Goal: Information Seeking & Learning: Check status

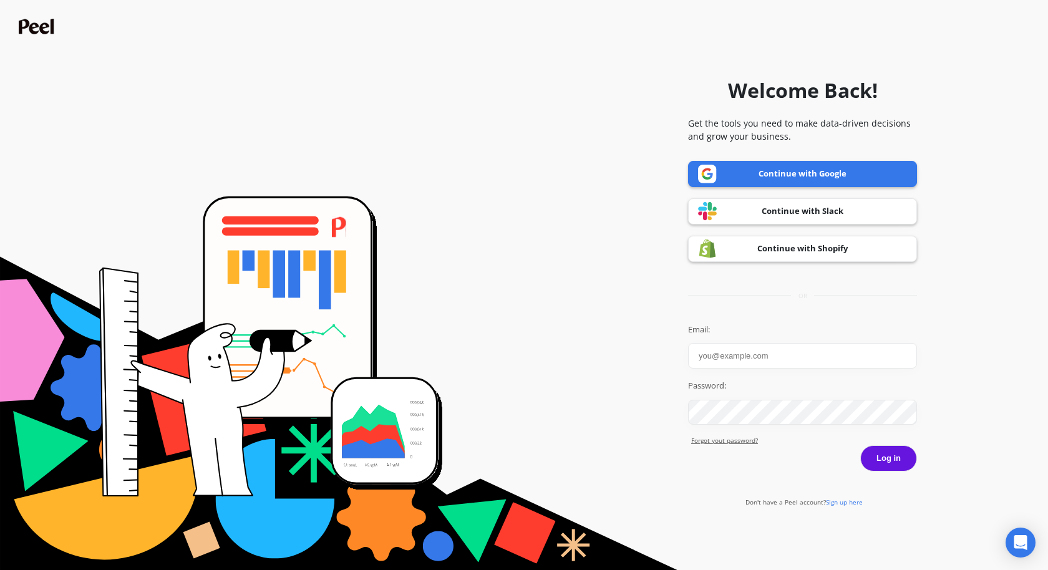
type input "[PERSON_NAME]"
click at [892, 459] on button "Log in" at bounding box center [888, 458] width 57 height 26
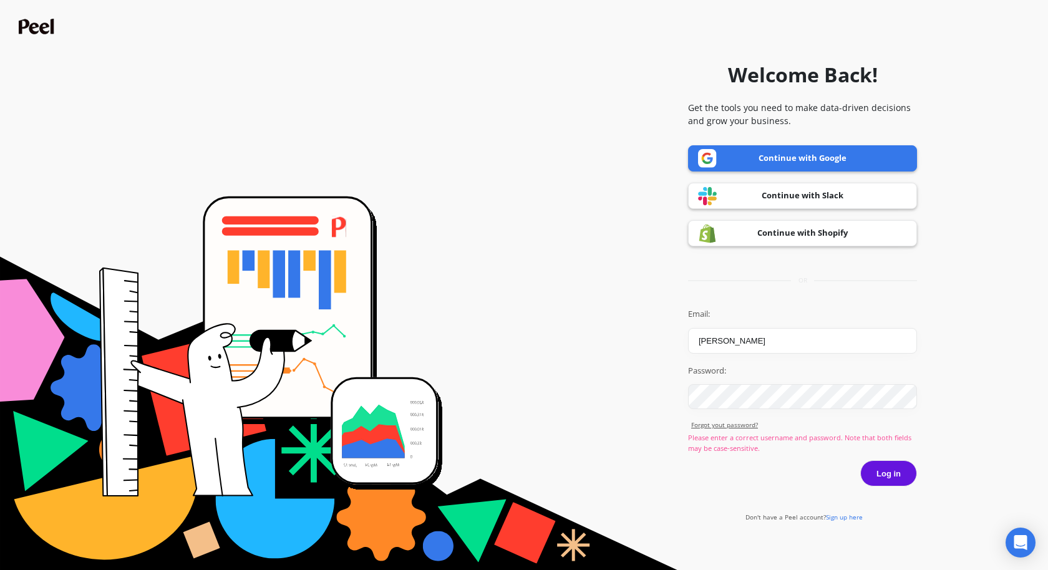
click at [864, 152] on link "Continue with Google" at bounding box center [802, 158] width 229 height 26
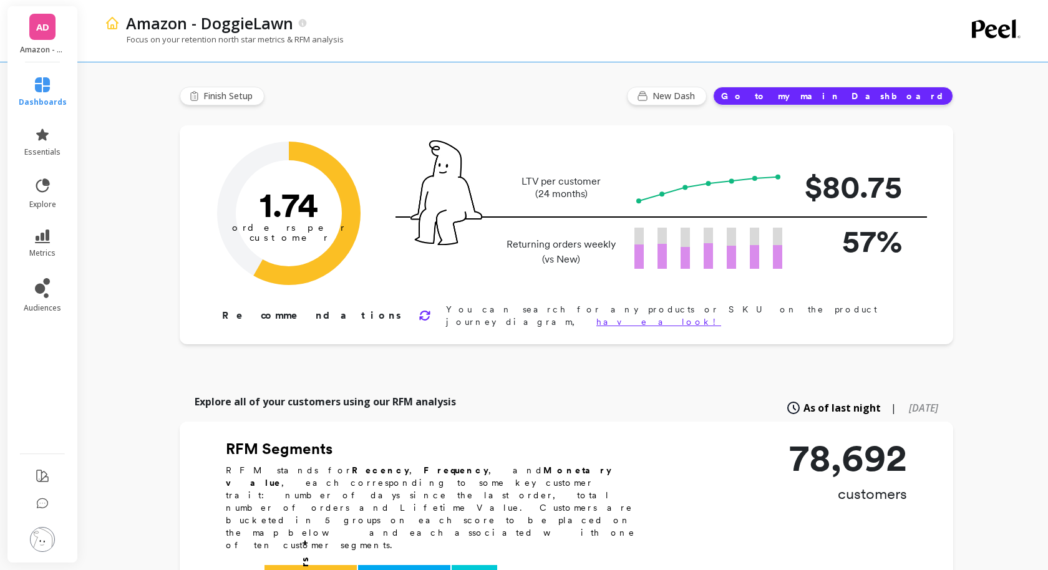
click at [894, 92] on button "Go to my main Dashboard" at bounding box center [833, 96] width 240 height 19
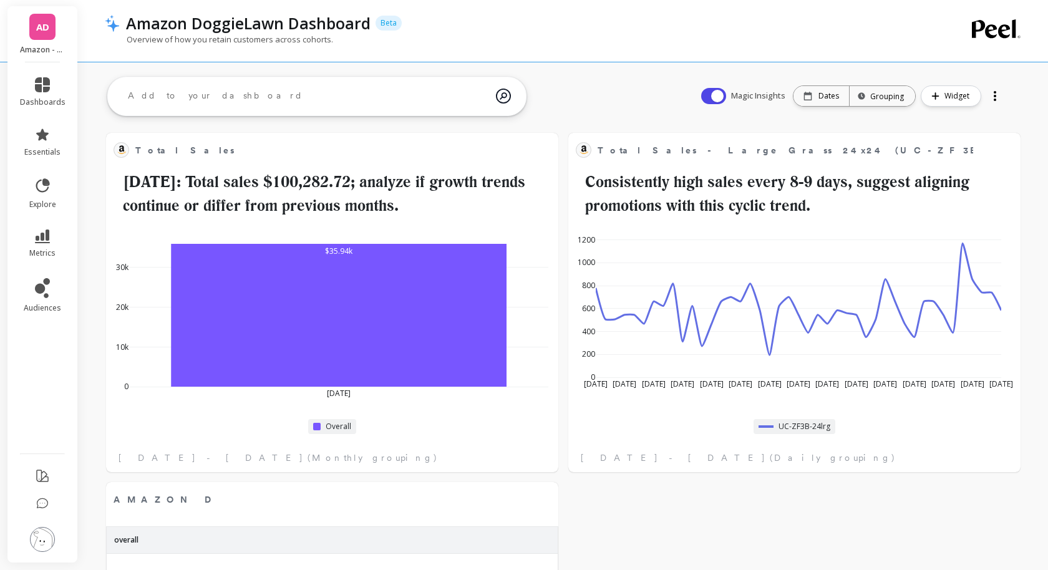
click at [48, 42] on div "AD Amazon - DoggieLawn" at bounding box center [42, 34] width 70 height 56
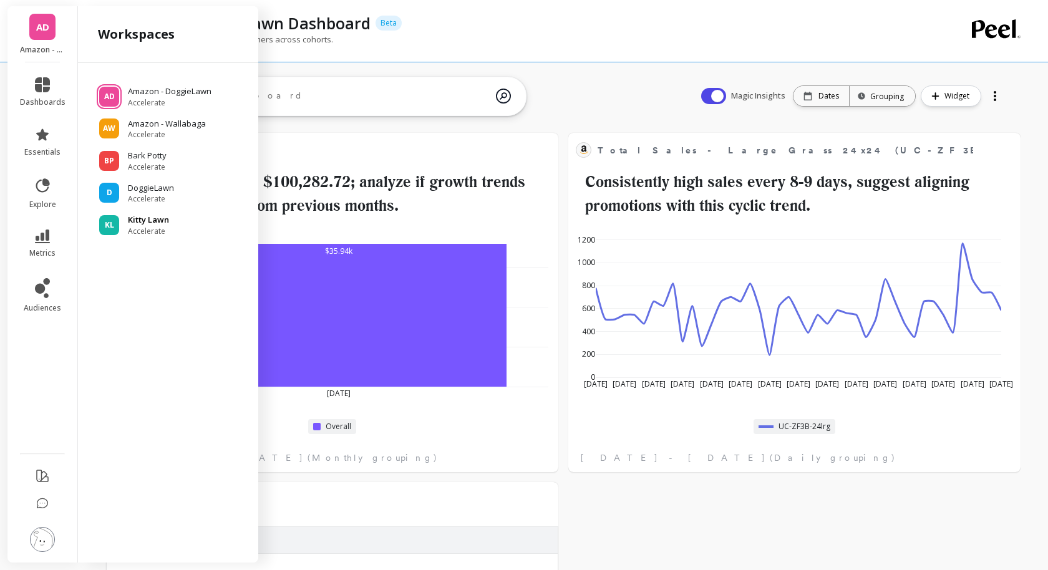
click at [171, 224] on div "KL Kitty Lawn Accelerate" at bounding box center [168, 225] width 160 height 22
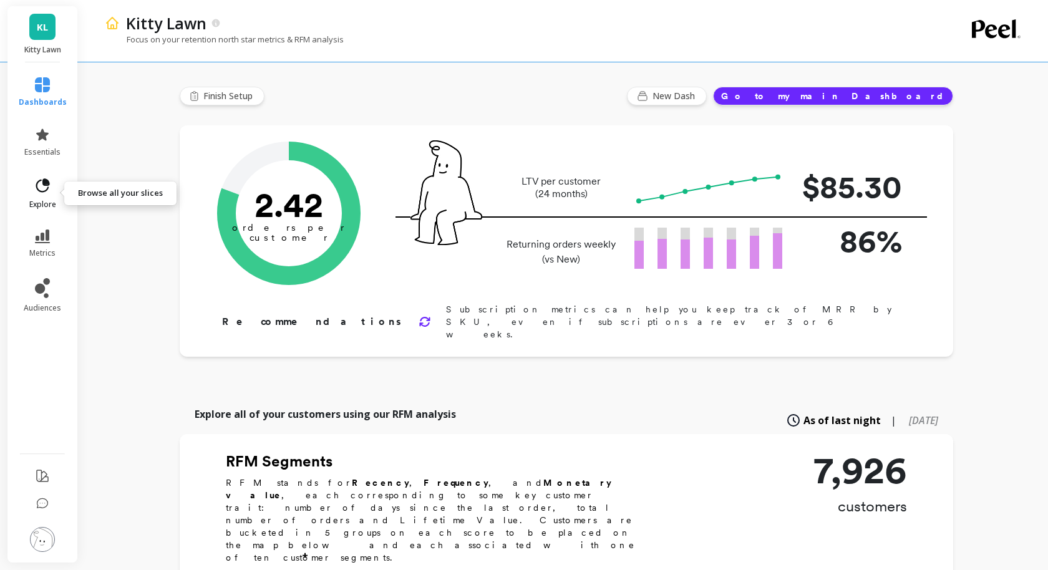
click at [43, 186] on icon at bounding box center [42, 185] width 17 height 17
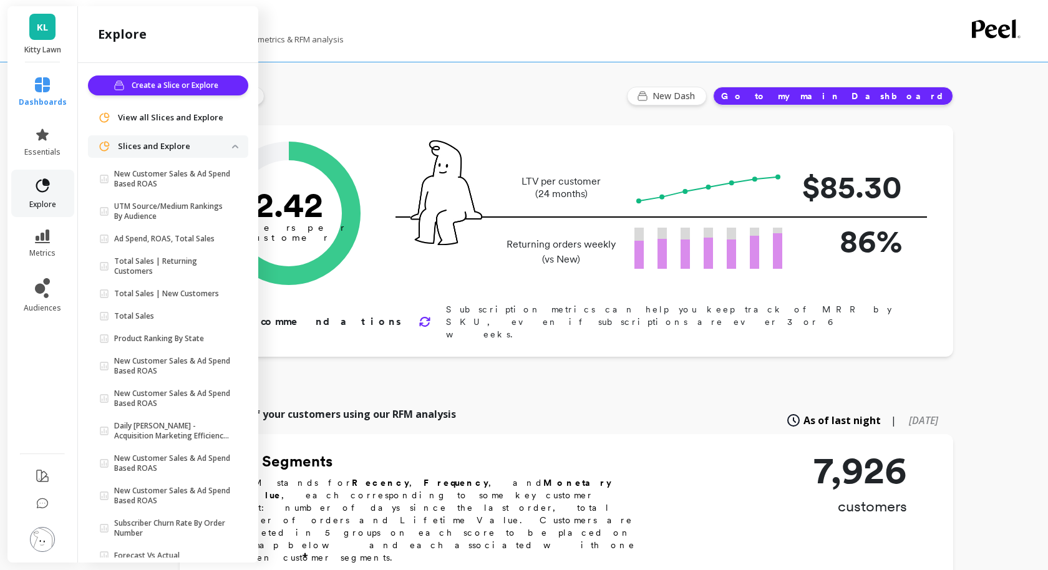
scroll to position [24, 0]
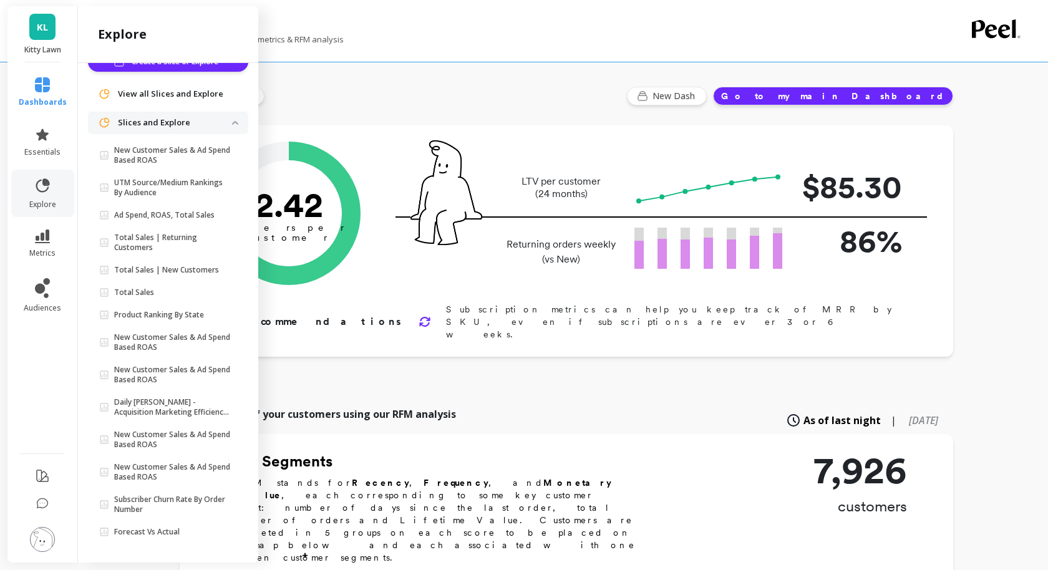
click at [193, 90] on span "View all Slices and Explore" at bounding box center [170, 94] width 105 height 12
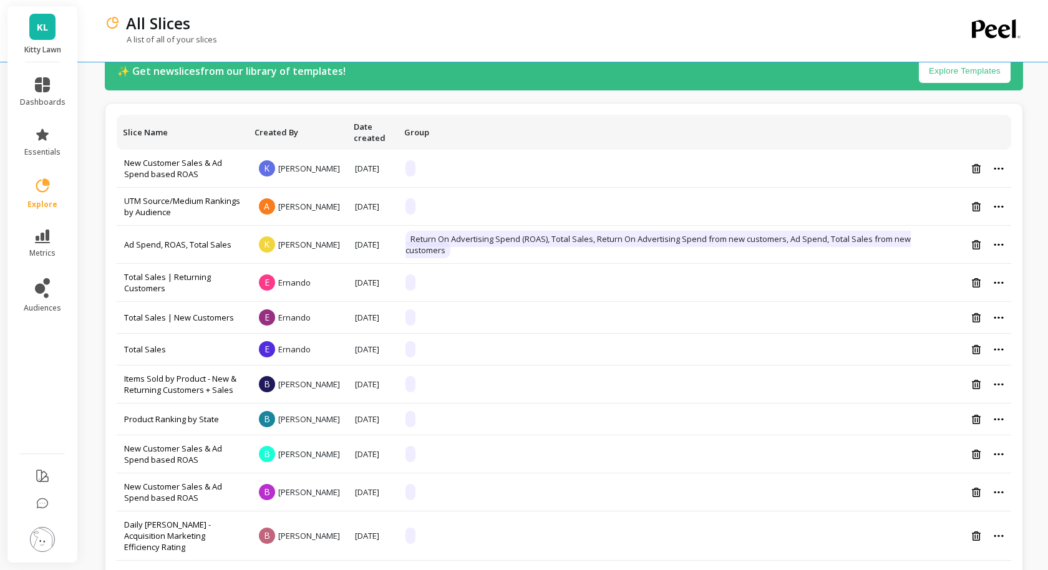
scroll to position [34, 0]
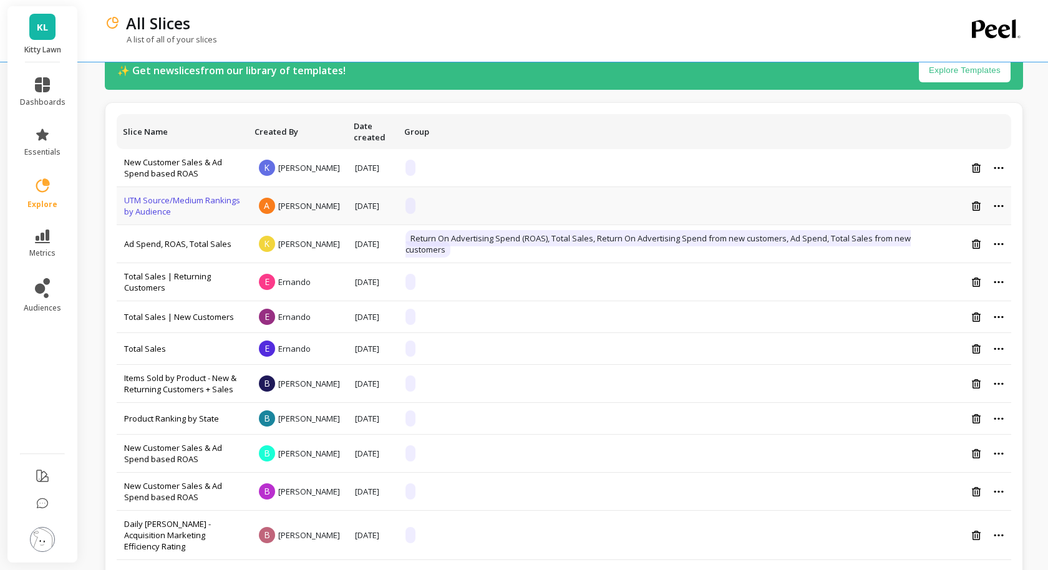
click at [171, 202] on link "UTM Source/Medium Rankings by Audience" at bounding box center [182, 206] width 116 height 22
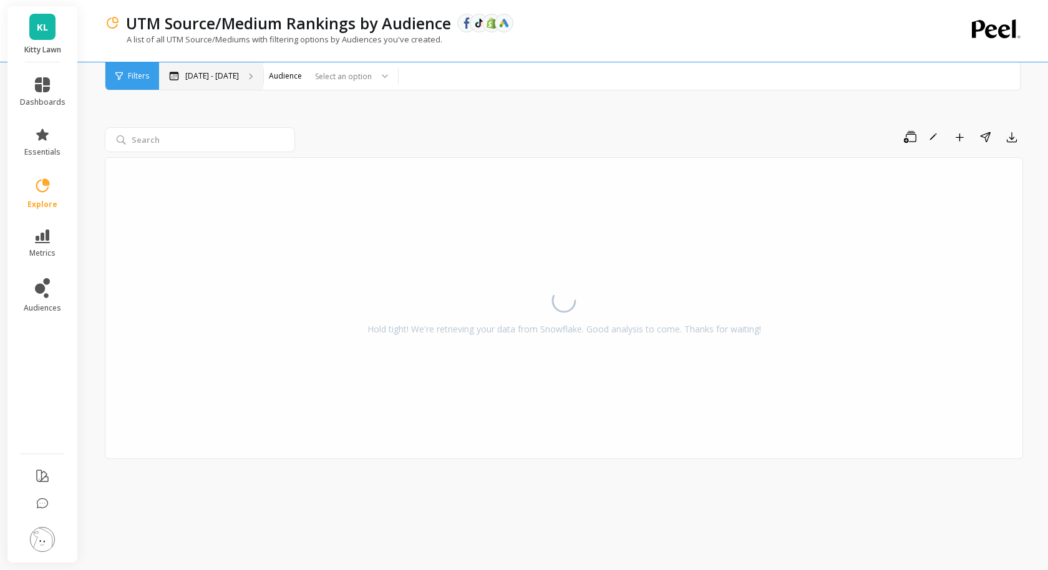
click at [189, 82] on div "[DATE] - [DATE]" at bounding box center [211, 75] width 104 height 27
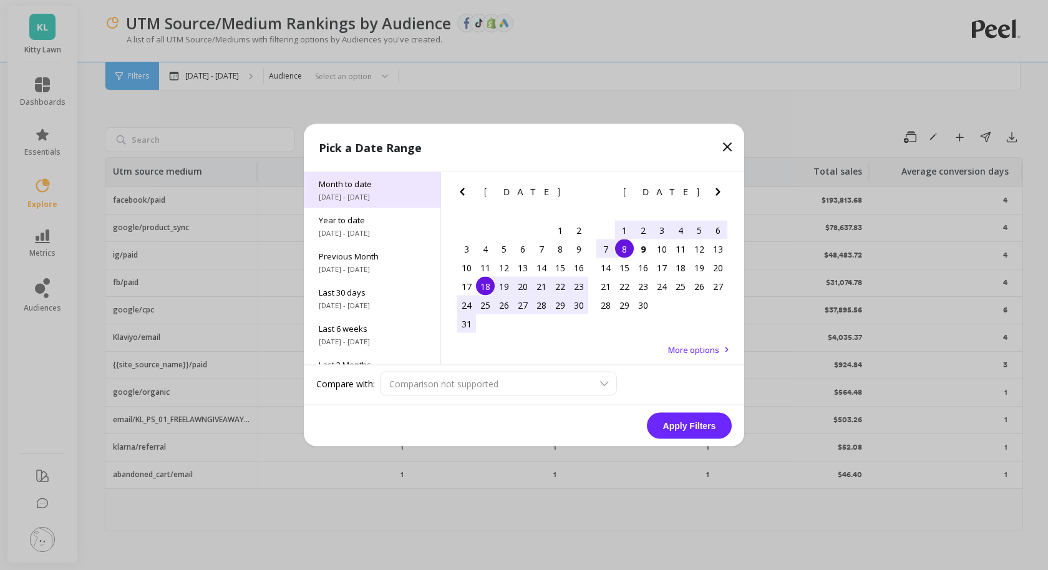
click at [395, 188] on span "Month to date" at bounding box center [372, 183] width 107 height 11
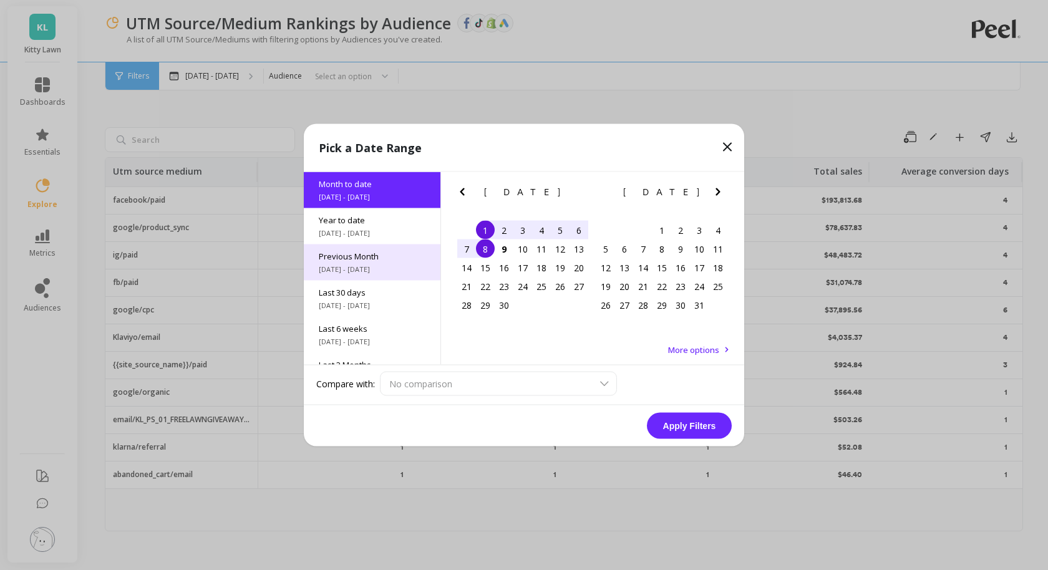
click at [391, 259] on span "Previous Month" at bounding box center [372, 256] width 107 height 11
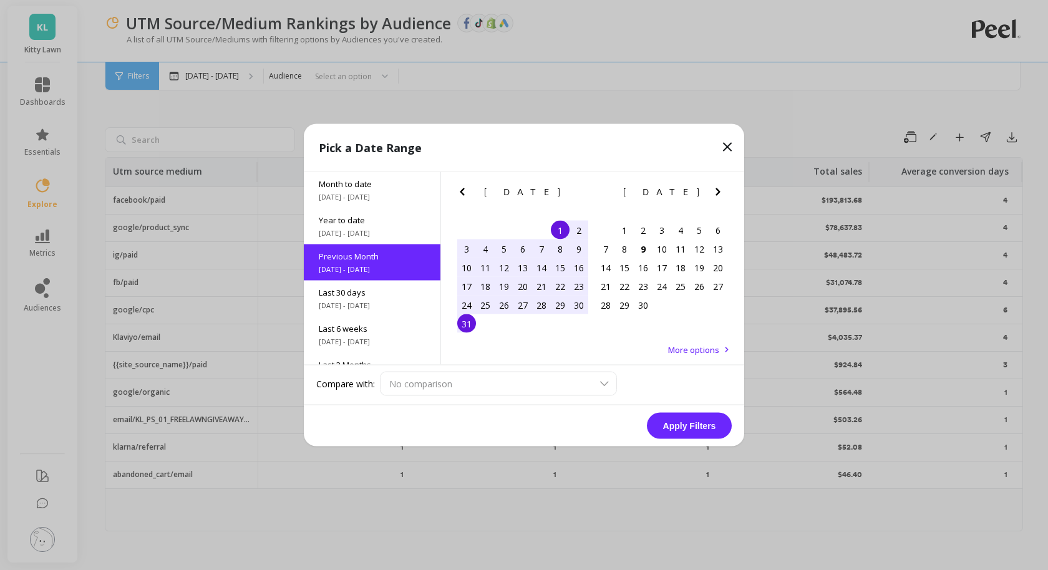
click at [682, 430] on button "Apply Filters" at bounding box center [689, 426] width 85 height 26
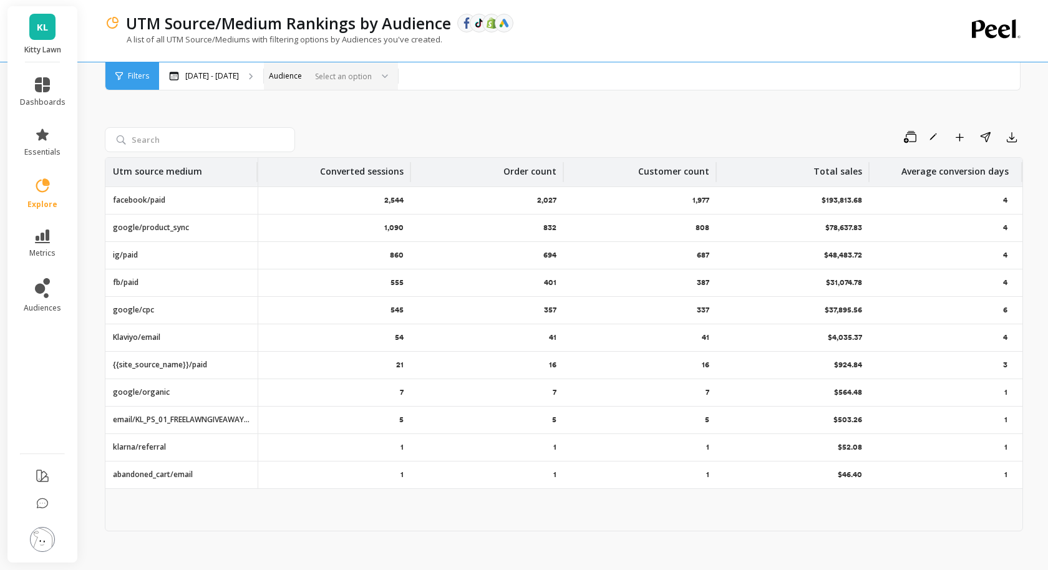
click at [321, 75] on div at bounding box center [341, 76] width 62 height 12
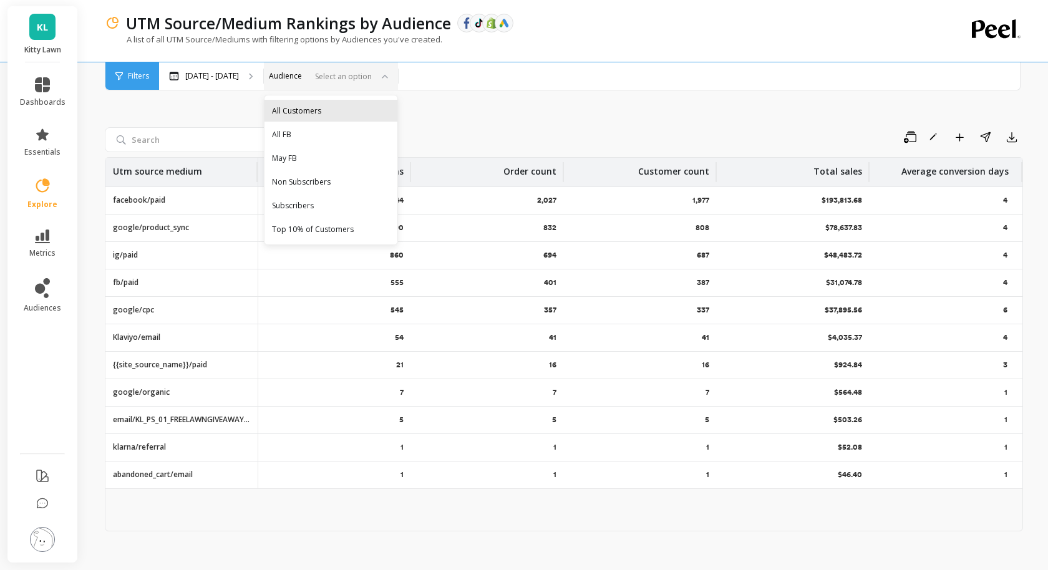
click at [334, 110] on div "All Customers" at bounding box center [331, 111] width 118 height 12
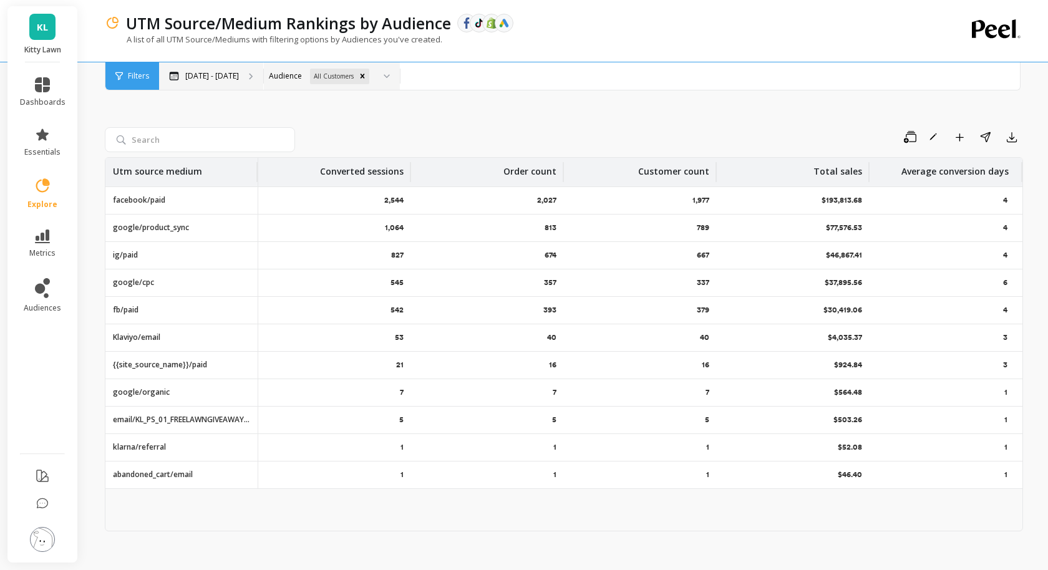
click at [240, 74] on div "Aug 1 - Aug 31" at bounding box center [211, 75] width 104 height 27
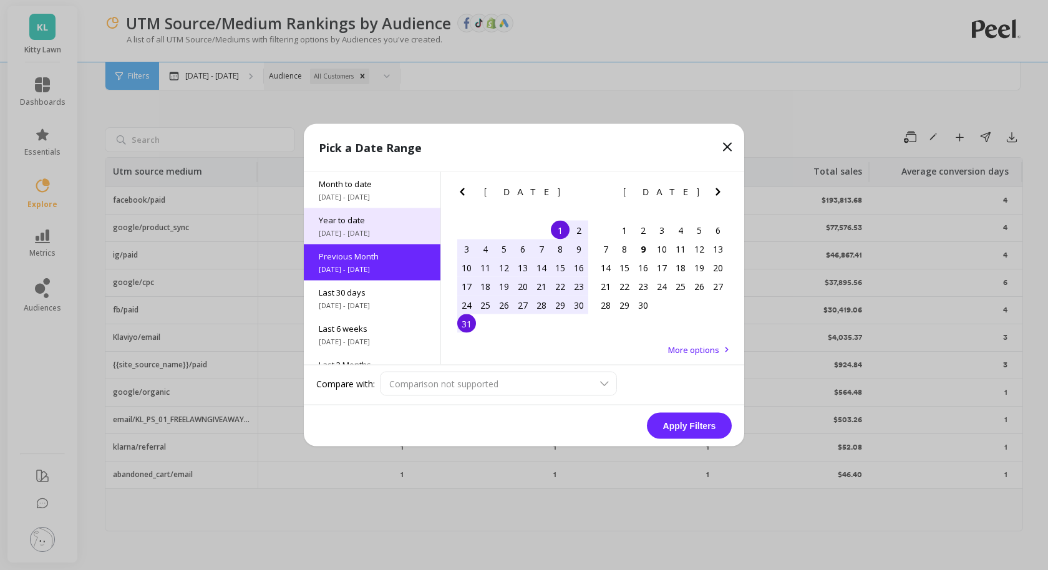
click at [364, 216] on span "Year to date" at bounding box center [372, 220] width 107 height 11
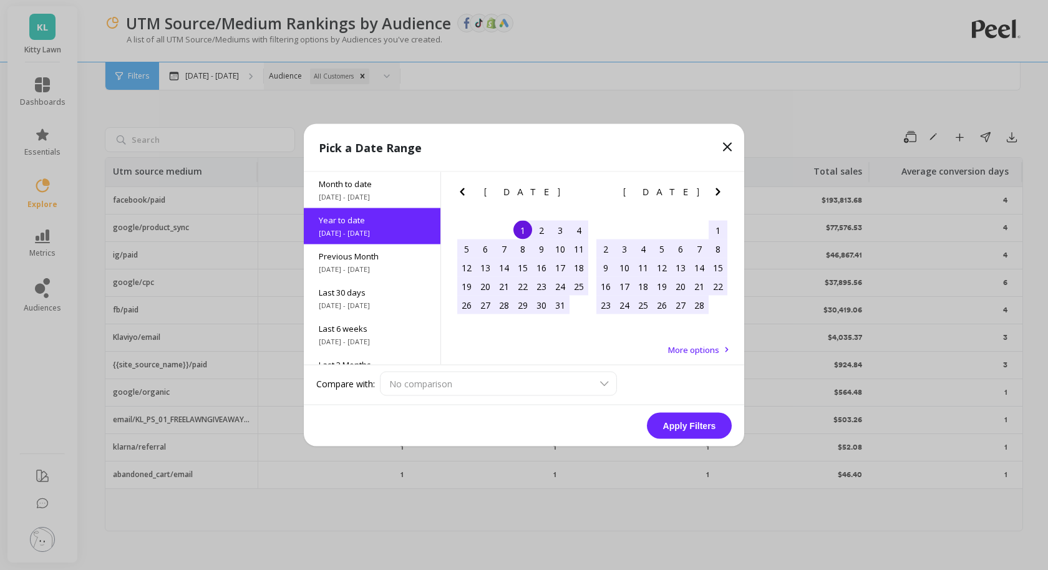
click at [712, 425] on button "Apply Filters" at bounding box center [689, 426] width 85 height 26
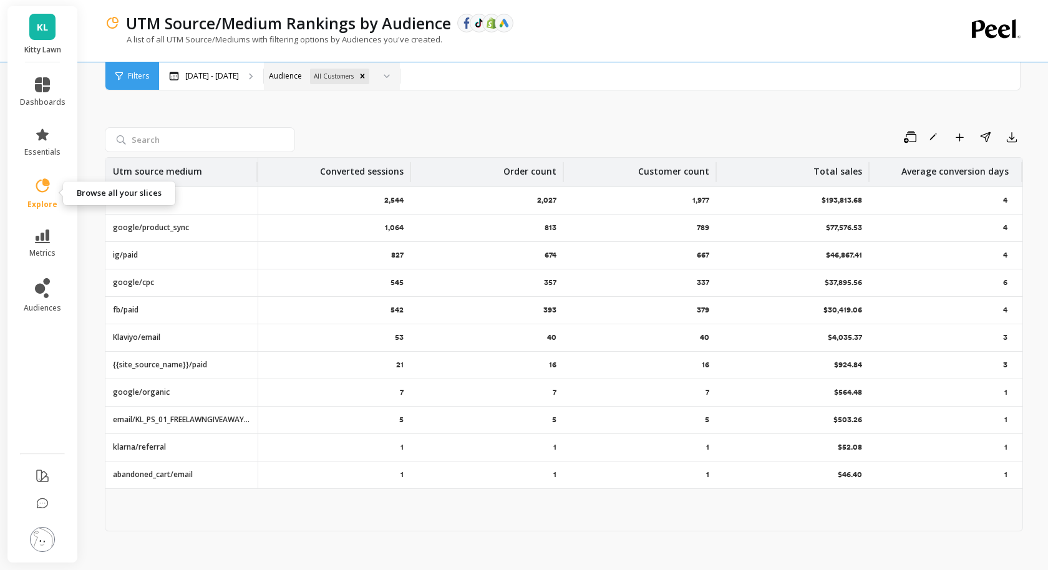
click at [47, 179] on icon at bounding box center [42, 185] width 17 height 17
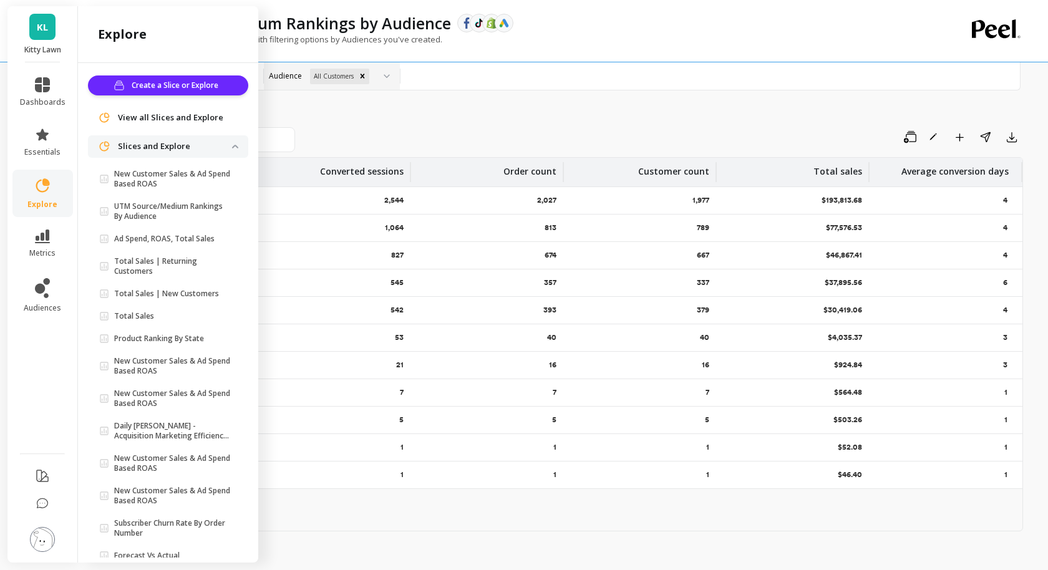
scroll to position [24, 0]
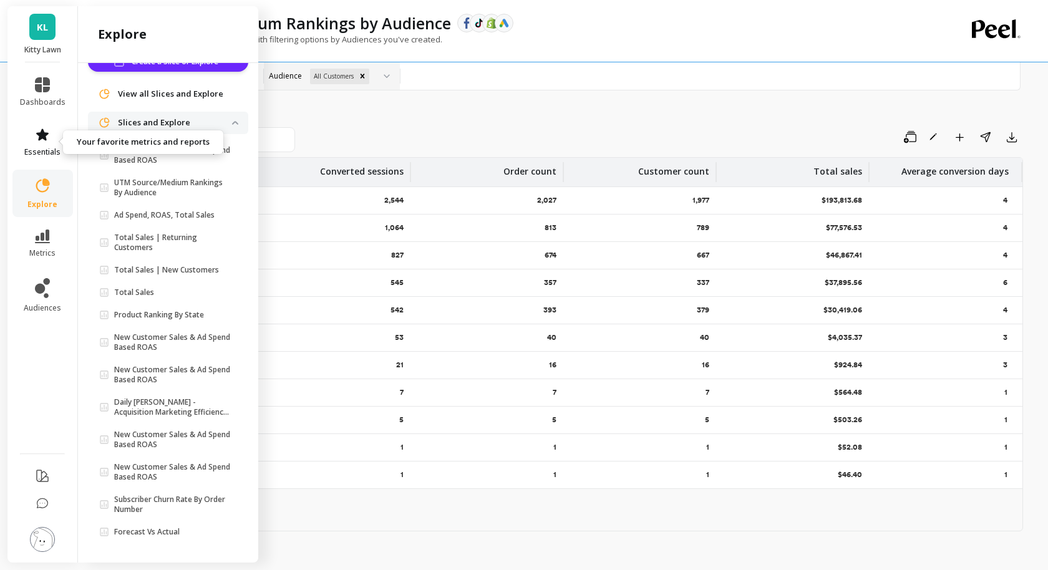
click at [34, 127] on link "essentials" at bounding box center [43, 142] width 46 height 30
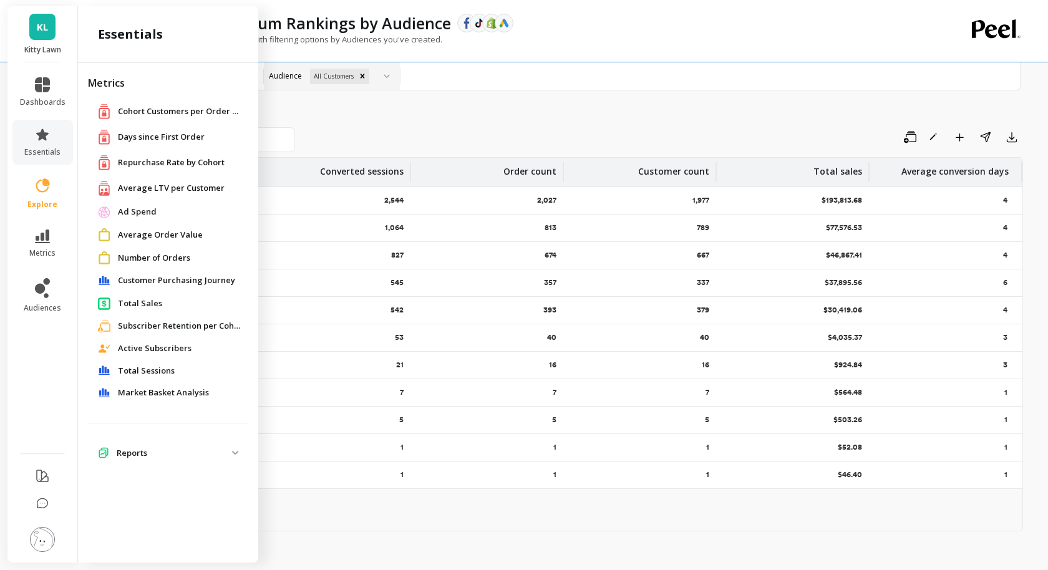
click at [37, 107] on li "dashboards" at bounding box center [42, 92] width 60 height 45
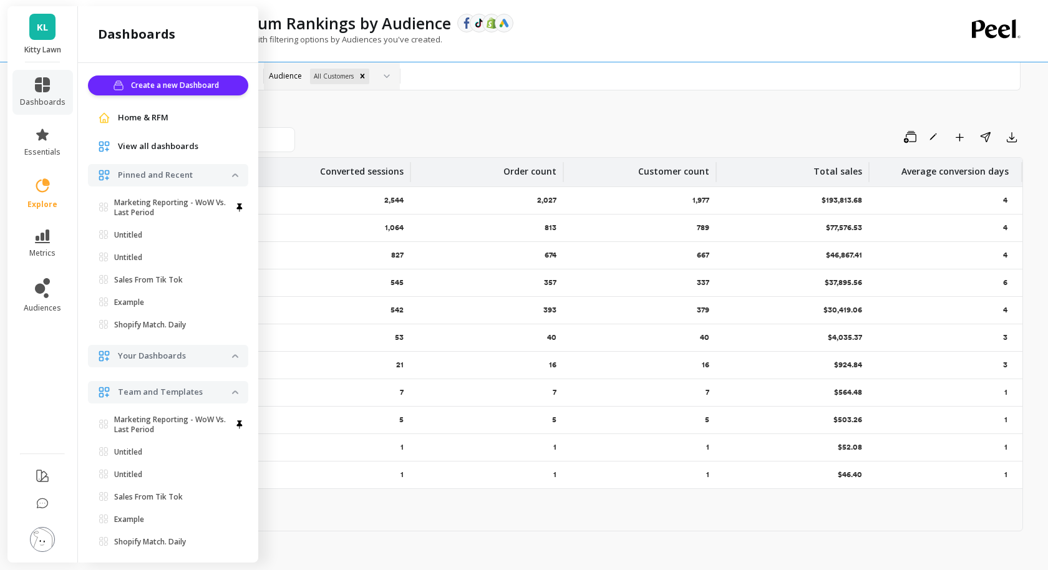
scroll to position [10, 0]
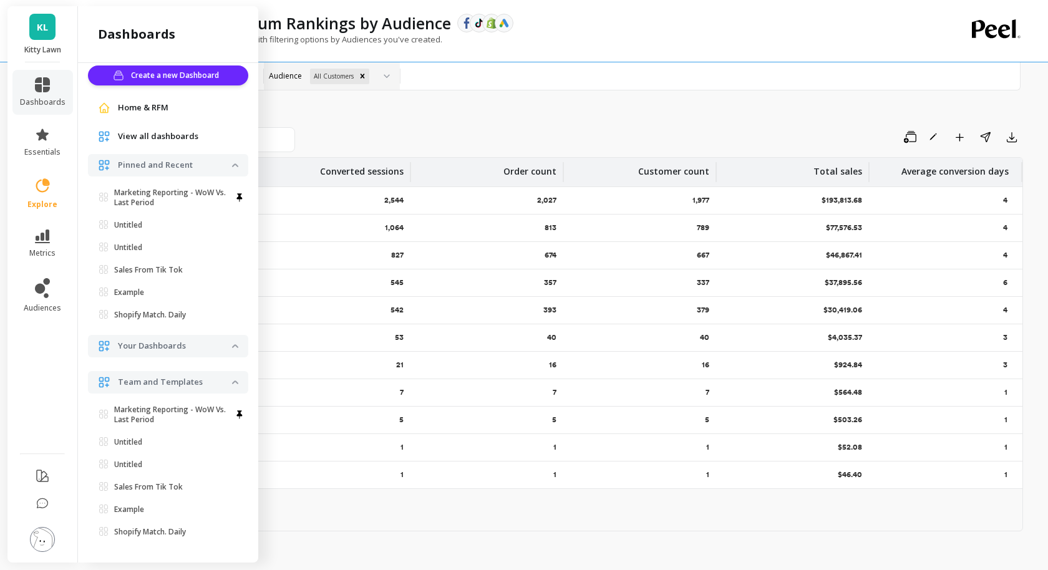
click at [153, 128] on div "View all dashboards" at bounding box center [168, 136] width 160 height 22
click at [153, 137] on span "View all dashboards" at bounding box center [158, 136] width 80 height 12
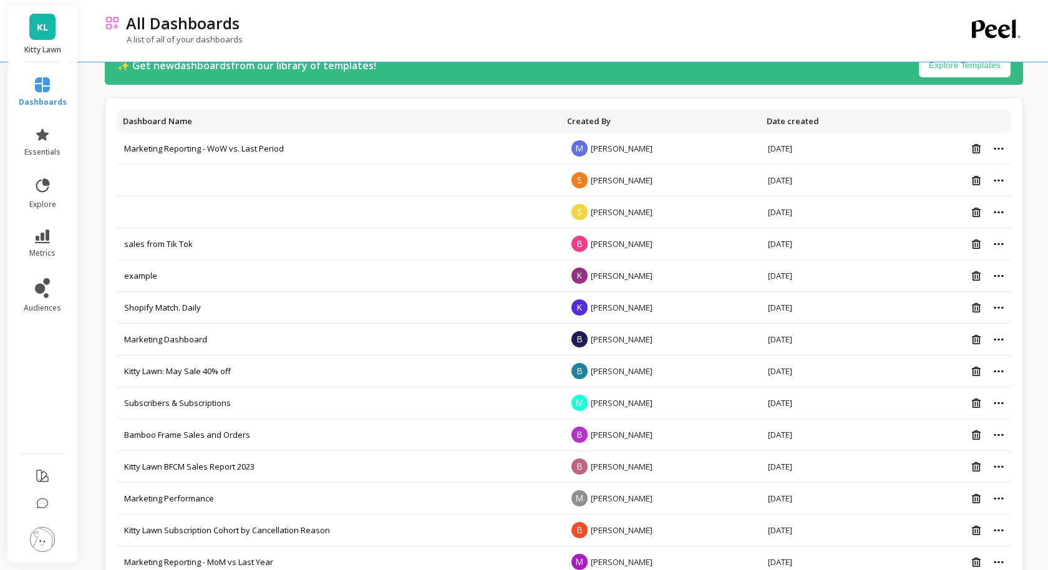
scroll to position [41, 0]
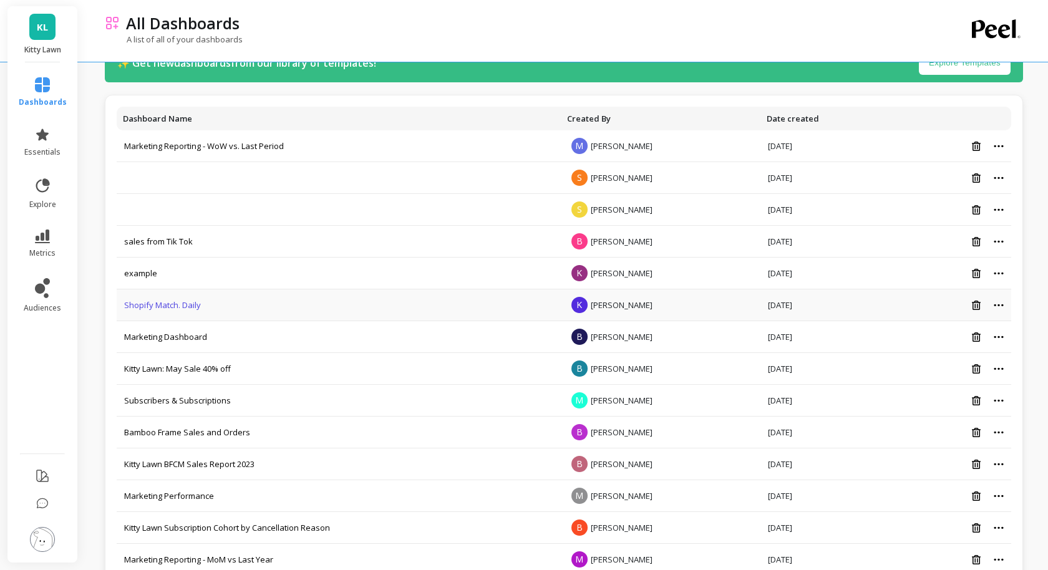
click at [167, 304] on link "Shopify Match. Daily" at bounding box center [162, 304] width 77 height 11
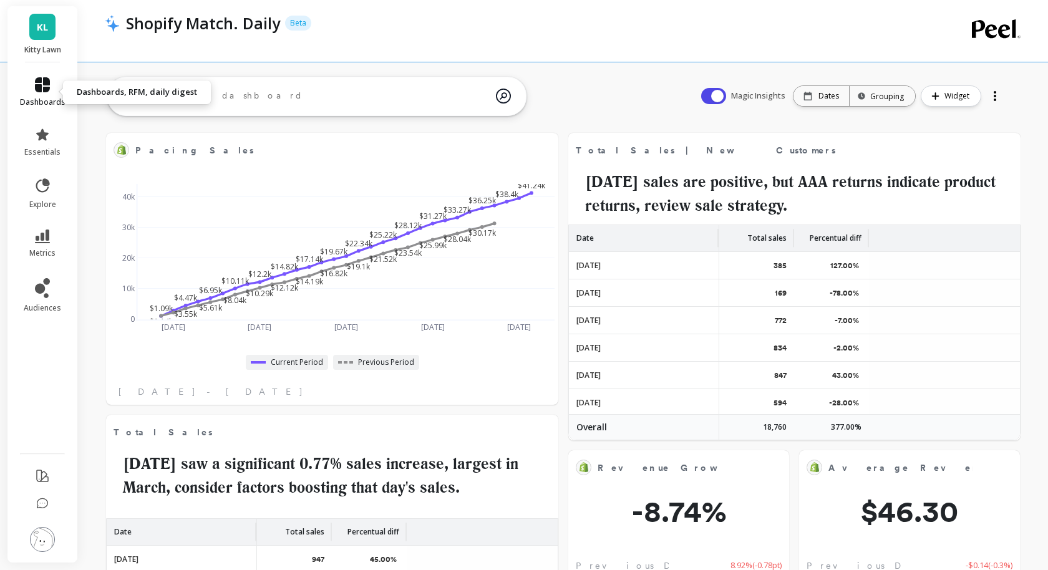
click at [37, 83] on icon at bounding box center [42, 84] width 15 height 15
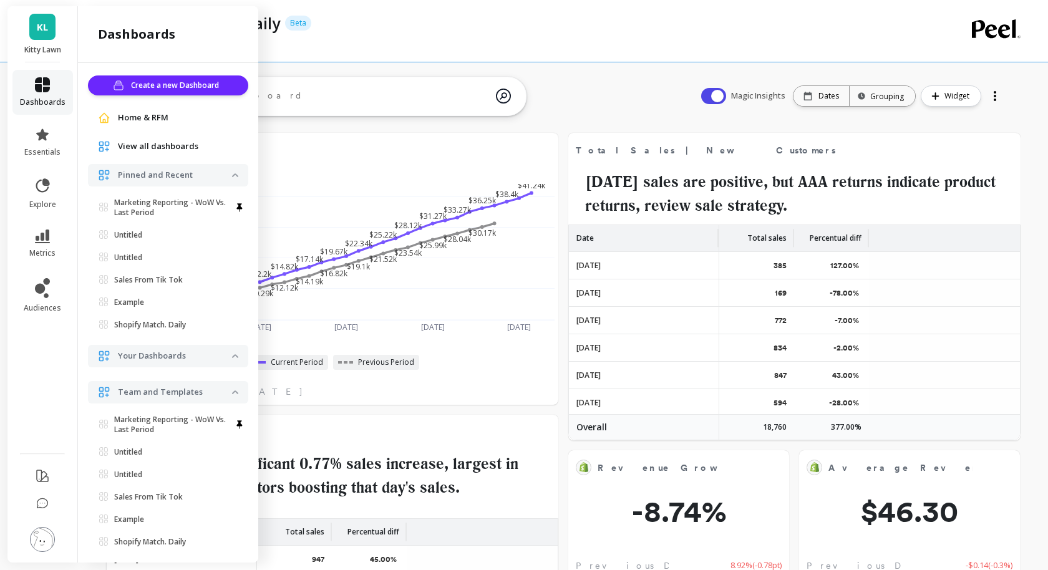
scroll to position [10, 0]
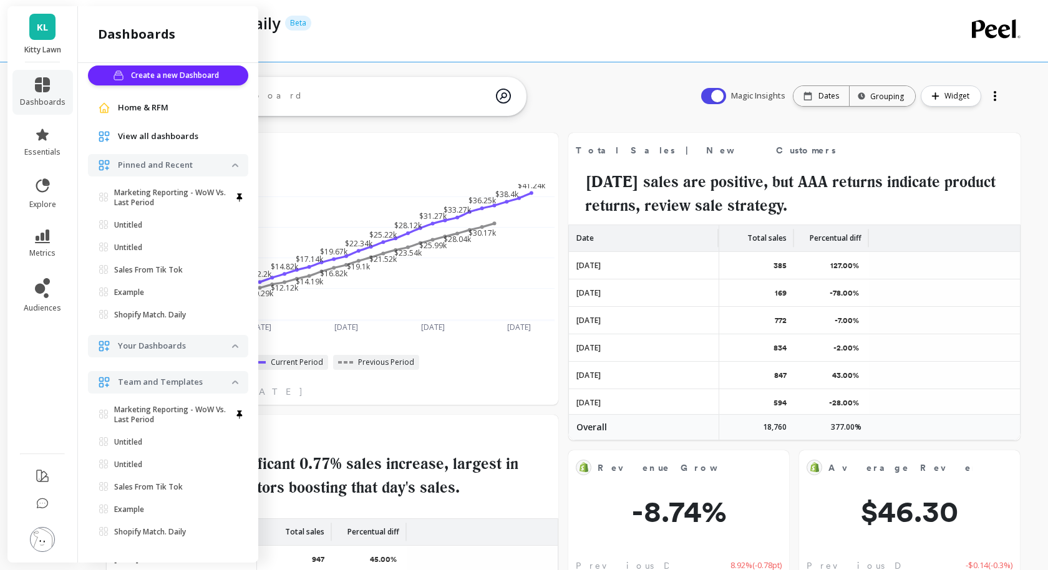
click at [153, 112] on span "Home & RFM" at bounding box center [143, 108] width 51 height 12
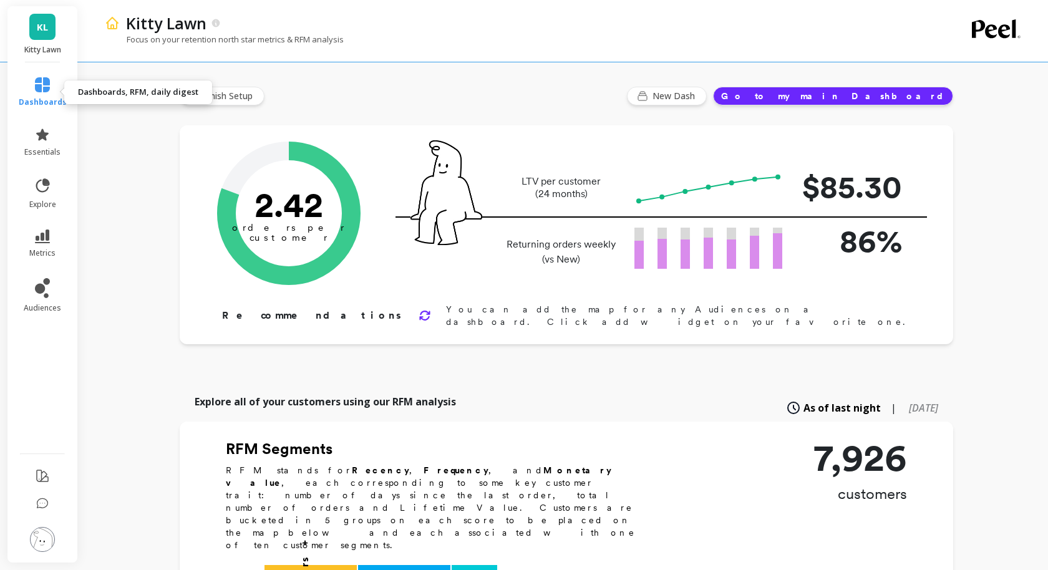
click at [46, 95] on link "dashboards" at bounding box center [43, 92] width 48 height 30
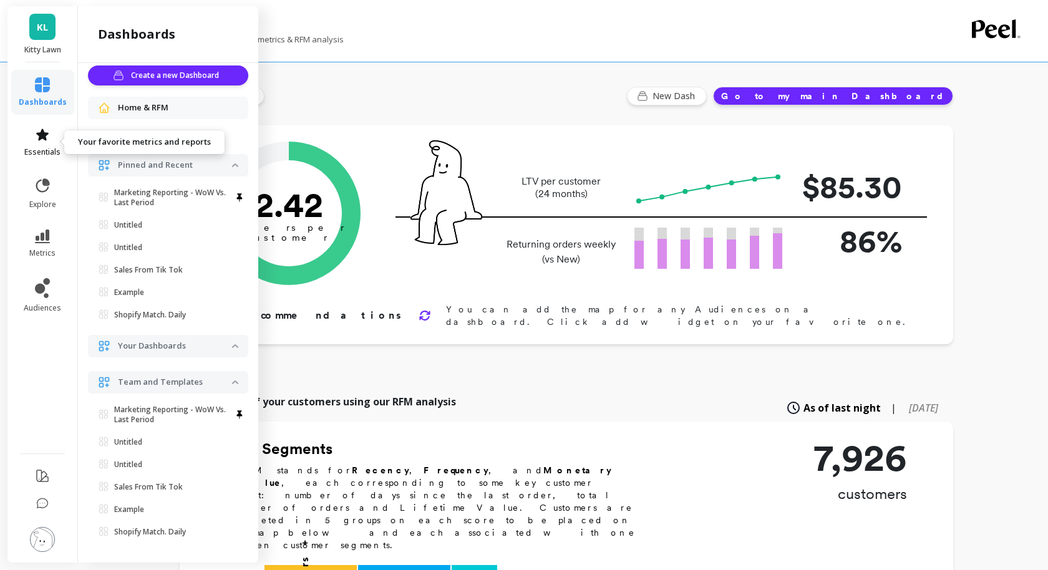
click at [46, 137] on icon at bounding box center [42, 134] width 15 height 15
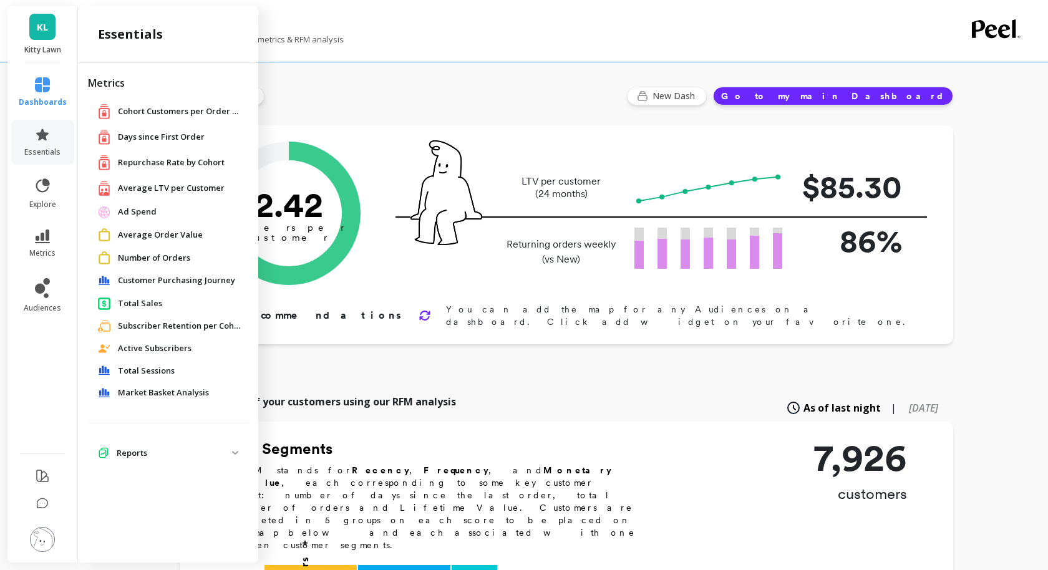
click at [149, 309] on div "Total Sales" at bounding box center [168, 303] width 140 height 13
click at [147, 303] on span "Total Sales" at bounding box center [140, 303] width 44 height 12
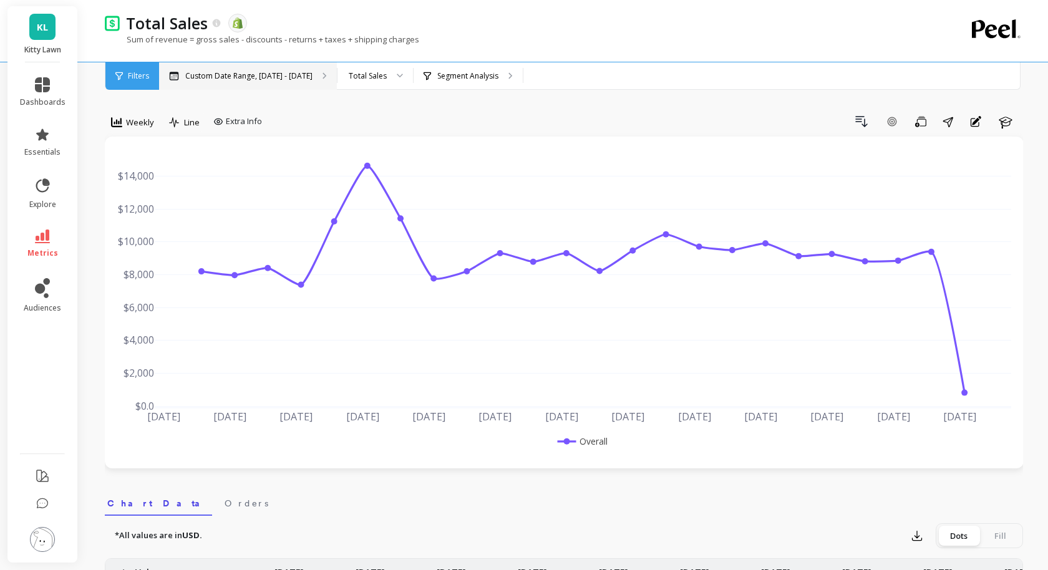
click at [269, 76] on p "Custom Date Range, [DATE] - [DATE]" at bounding box center [248, 76] width 127 height 10
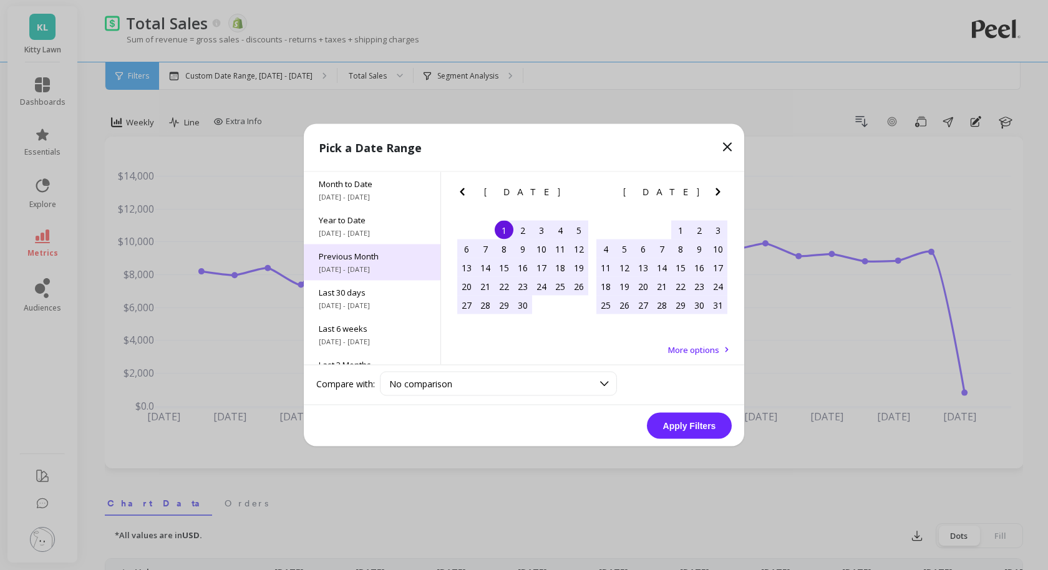
click at [370, 260] on span "Previous Month" at bounding box center [372, 256] width 107 height 11
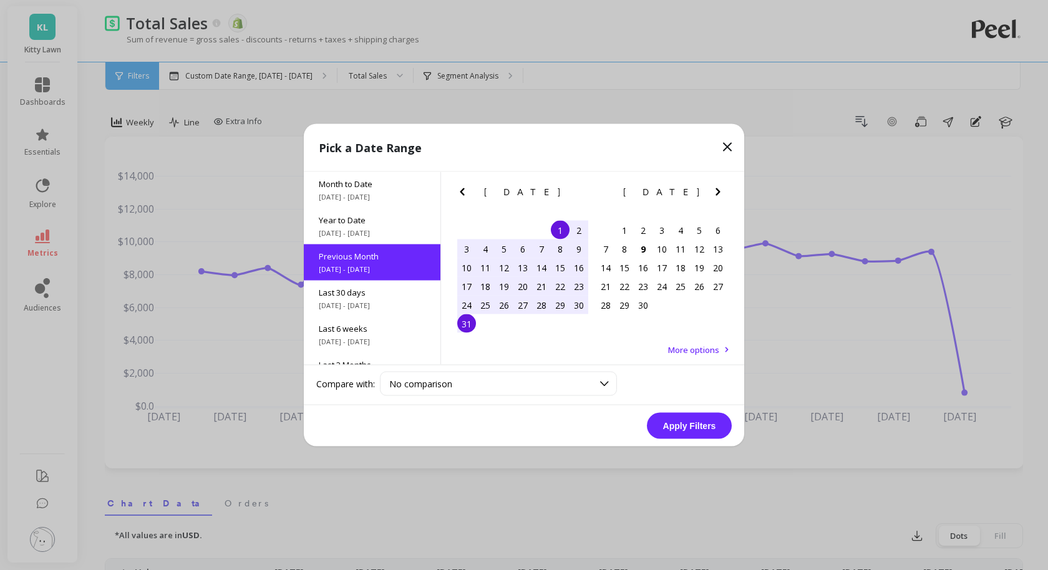
click at [666, 418] on button "Apply Filters" at bounding box center [689, 426] width 85 height 26
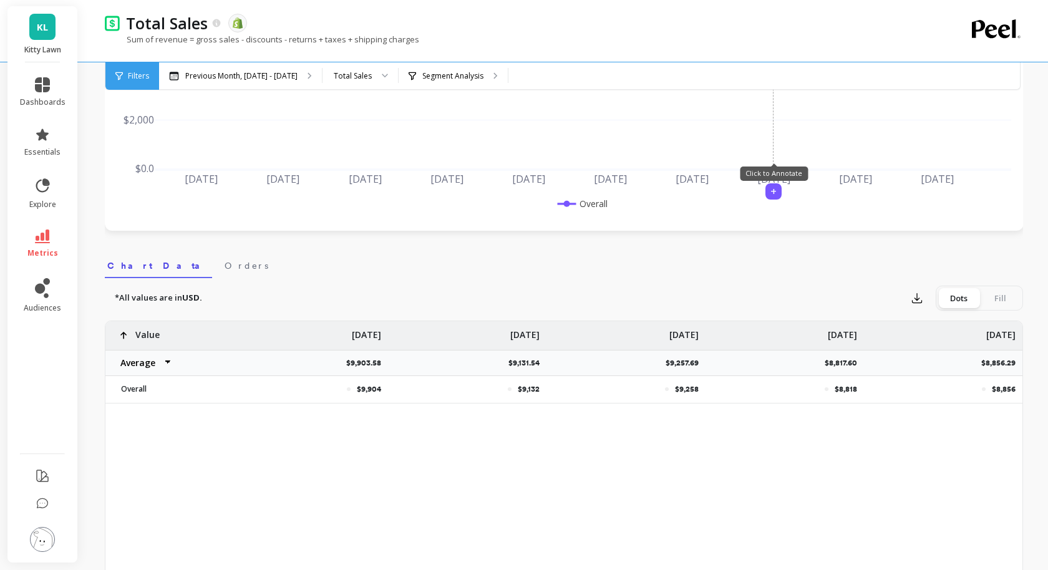
scroll to position [238, 0]
